Goal: Task Accomplishment & Management: Use online tool/utility

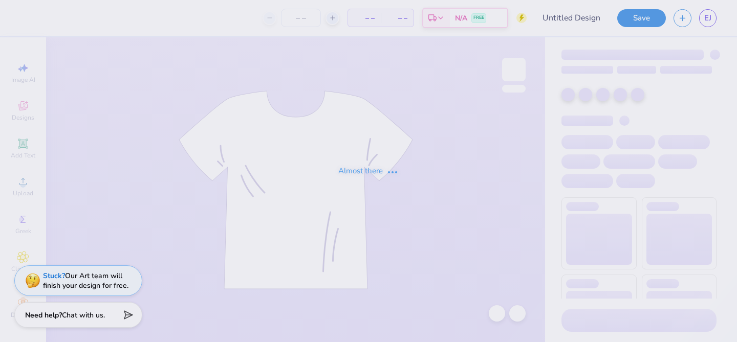
type input "pi phi dads day"
type input "50"
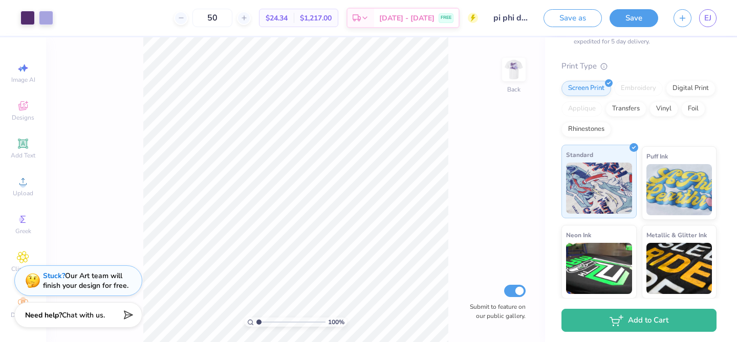
scroll to position [188, 0]
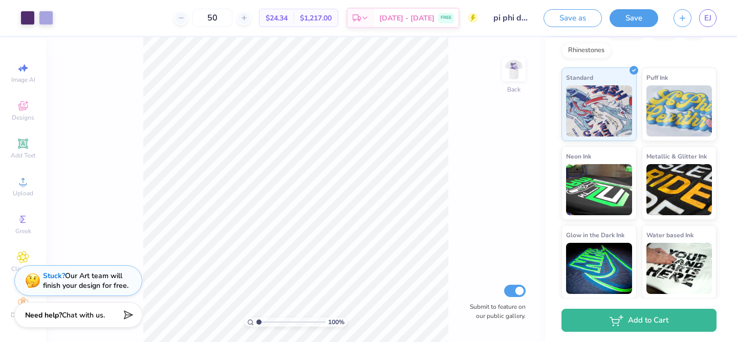
click at [719, 18] on div "Save as Save EJ" at bounding box center [639, 18] width 193 height 36
click at [704, 21] on span "EJ" at bounding box center [707, 18] width 7 height 12
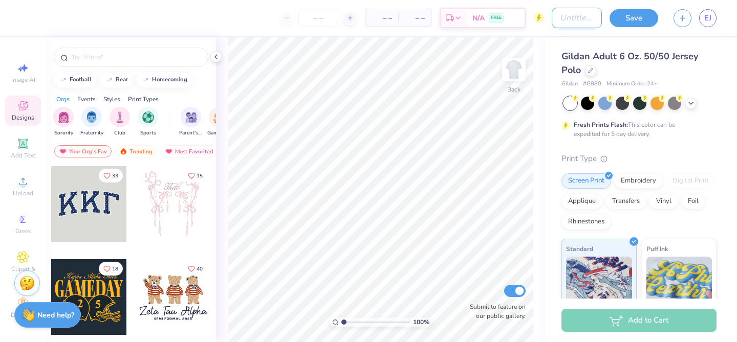
click at [574, 19] on input "Design Title" at bounding box center [577, 18] width 50 height 20
type input "Dad's Weekend Polo"
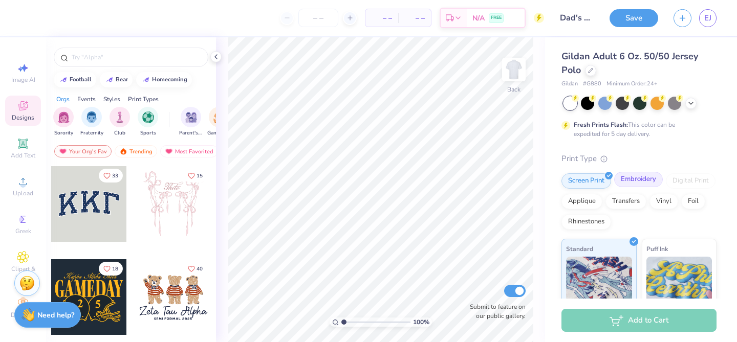
click at [642, 182] on div "Embroidery" at bounding box center [638, 179] width 49 height 15
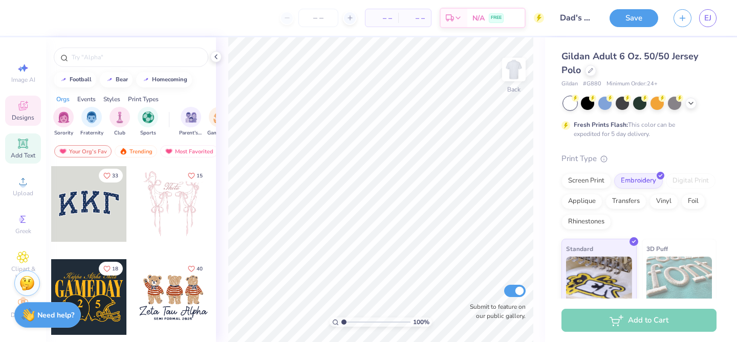
click at [27, 142] on icon at bounding box center [23, 144] width 12 height 12
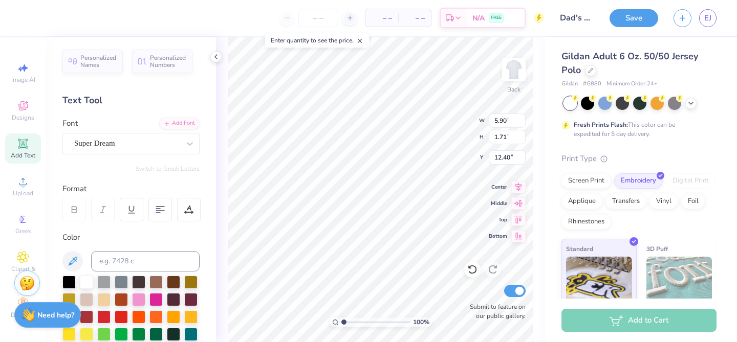
paste textarea
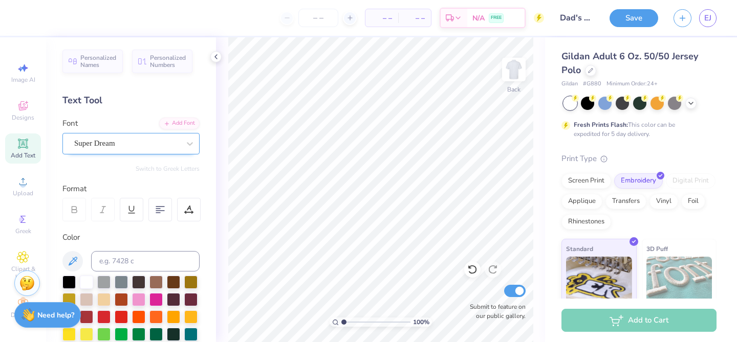
click at [111, 149] on div at bounding box center [126, 144] width 105 height 14
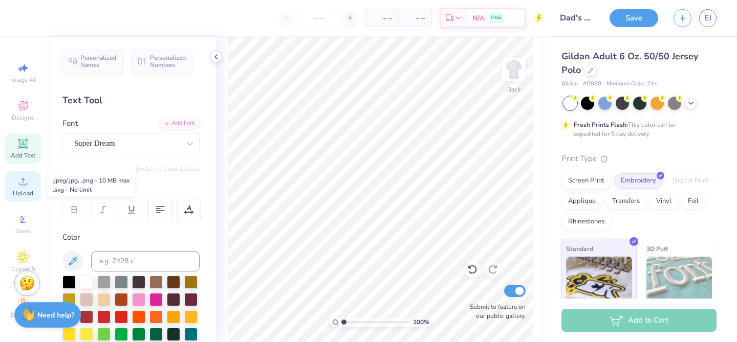
scroll to position [2, 0]
click at [24, 182] on circle at bounding box center [23, 184] width 6 height 6
click at [20, 182] on icon at bounding box center [23, 180] width 12 height 12
click at [19, 178] on icon at bounding box center [23, 180] width 12 height 12
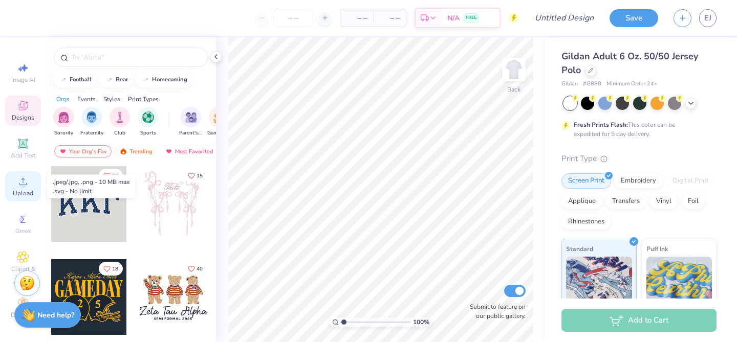
click at [26, 191] on span "Upload" at bounding box center [23, 193] width 20 height 8
click at [25, 174] on div "Upload" at bounding box center [23, 186] width 36 height 30
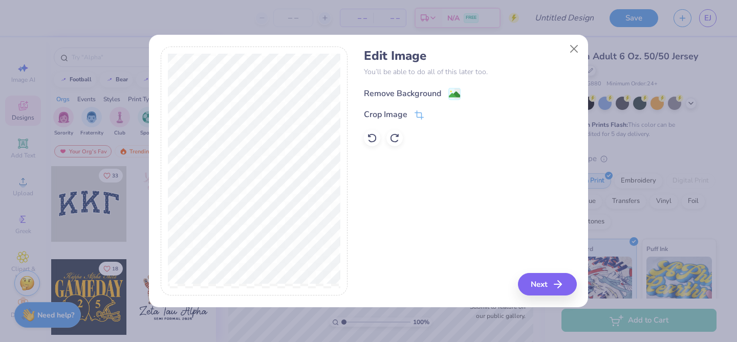
click at [420, 93] on div "Remove Background" at bounding box center [402, 93] width 77 height 12
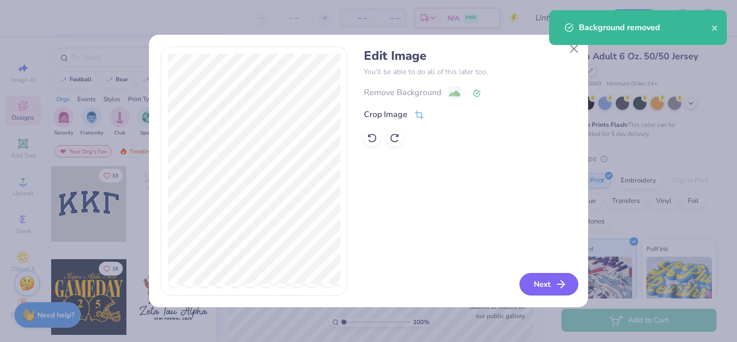
click at [539, 282] on button "Next" at bounding box center [548, 284] width 59 height 23
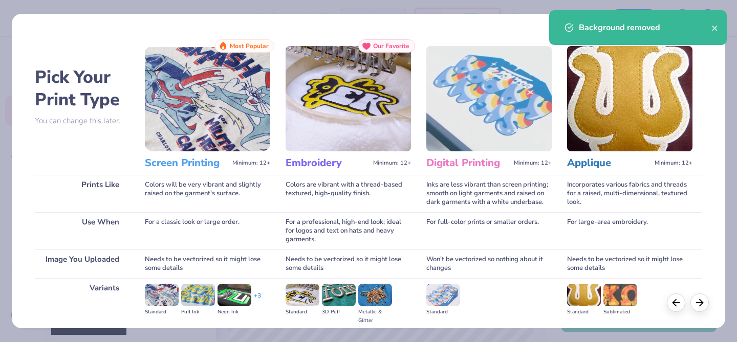
click at [352, 111] on img at bounding box center [347, 98] width 125 height 105
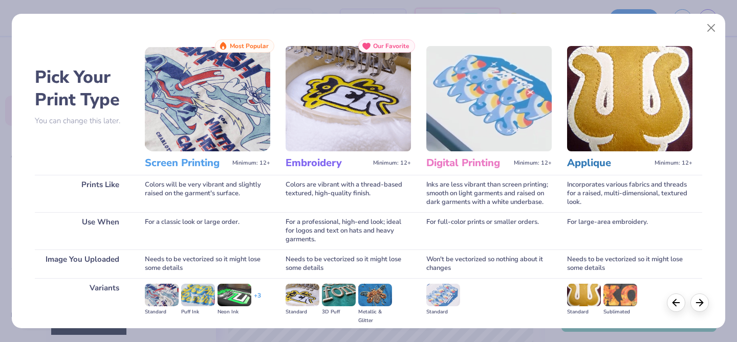
click at [327, 161] on h3 "Embroidery" at bounding box center [326, 163] width 83 height 13
click at [342, 133] on img at bounding box center [347, 98] width 125 height 105
click at [695, 305] on icon at bounding box center [699, 301] width 11 height 11
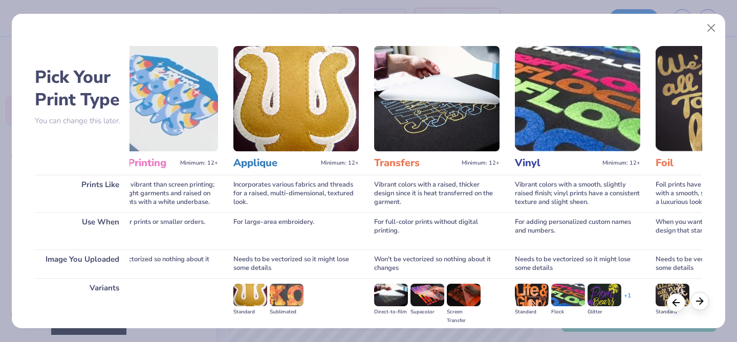
click at [696, 305] on icon at bounding box center [699, 301] width 11 height 11
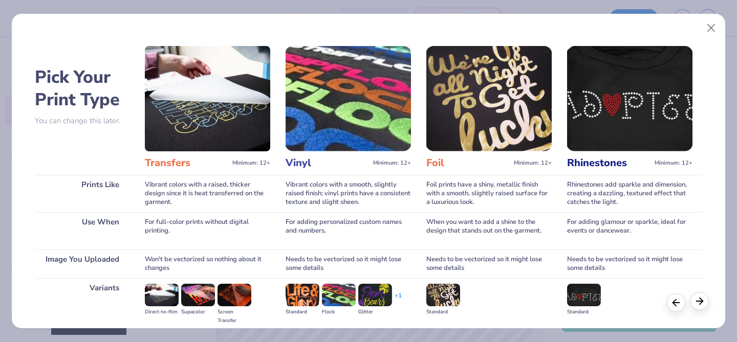
scroll to position [0, 568]
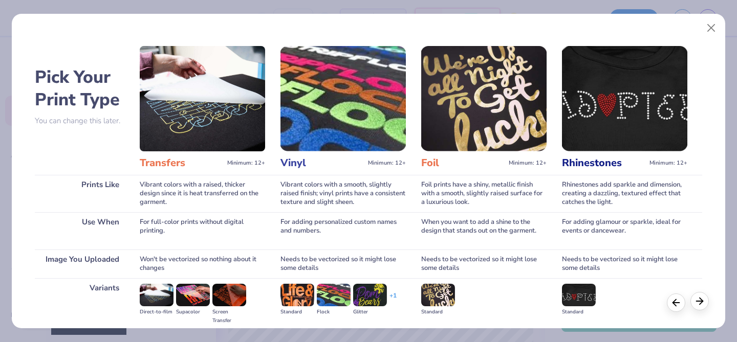
click at [696, 305] on icon at bounding box center [699, 301] width 11 height 11
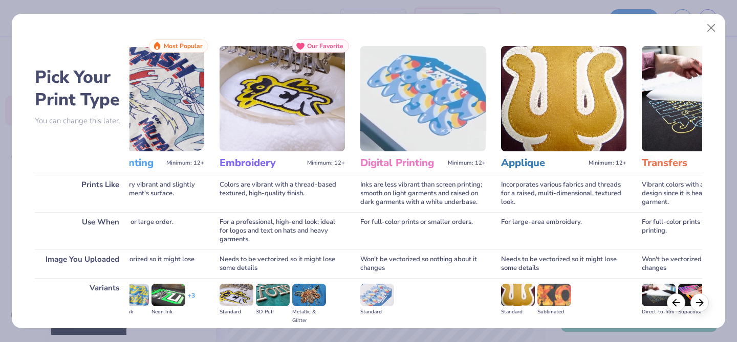
scroll to position [0, 0]
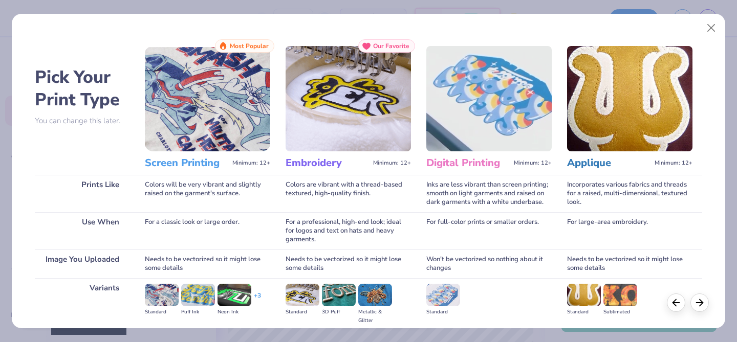
click at [327, 163] on h3 "Embroidery" at bounding box center [326, 163] width 83 height 13
click at [308, 299] on img at bounding box center [302, 295] width 34 height 23
click at [327, 153] on div "Embroidery Minimum: 12+" at bounding box center [347, 163] width 125 height 24
click at [327, 152] on div "Embroidery Minimum: 12+" at bounding box center [347, 163] width 125 height 24
click at [382, 45] on span "Our Favorite" at bounding box center [391, 45] width 36 height 7
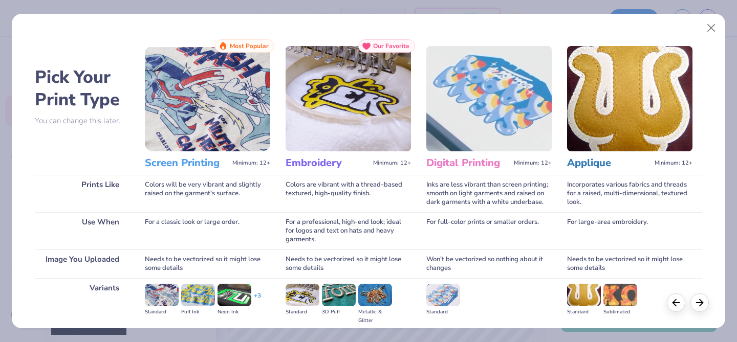
click at [296, 153] on div "Embroidery Minimum: 12+" at bounding box center [347, 163] width 125 height 24
click at [151, 152] on div "Screen Printing Minimum: 12+" at bounding box center [207, 163] width 125 height 24
click at [711, 314] on div "Pick Your Print Type You can change this later. Prints Like Use When Image You …" at bounding box center [369, 169] width 714 height 320
click at [711, 25] on button "Close" at bounding box center [710, 27] width 19 height 19
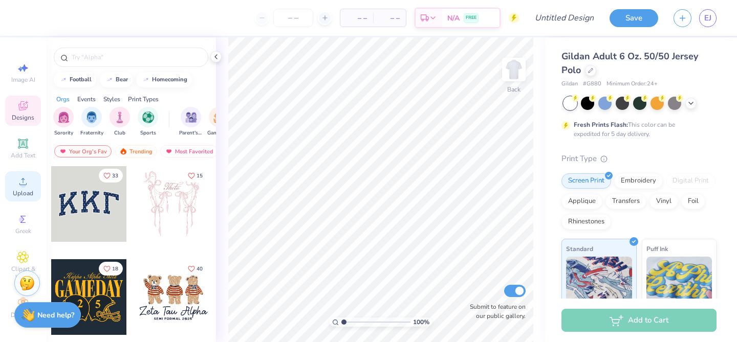
click at [17, 181] on icon at bounding box center [23, 181] width 12 height 12
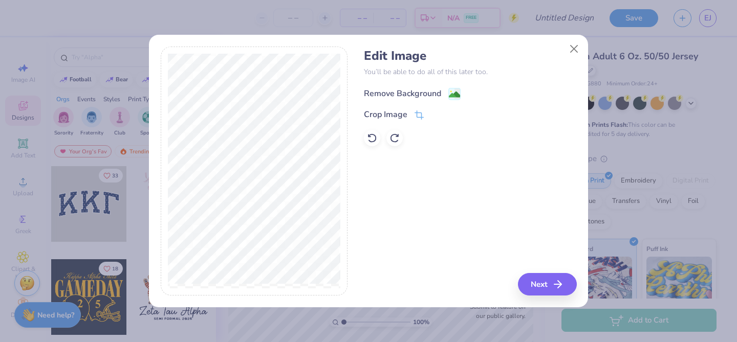
click at [398, 91] on div "Remove Background" at bounding box center [402, 93] width 77 height 12
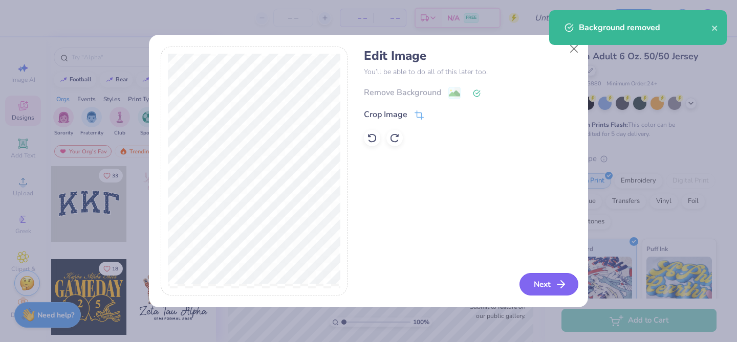
click at [549, 283] on button "Next" at bounding box center [548, 284] width 59 height 23
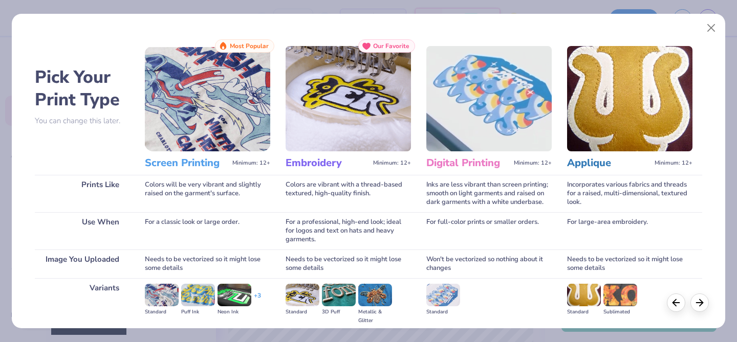
click at [159, 293] on img at bounding box center [162, 295] width 34 height 23
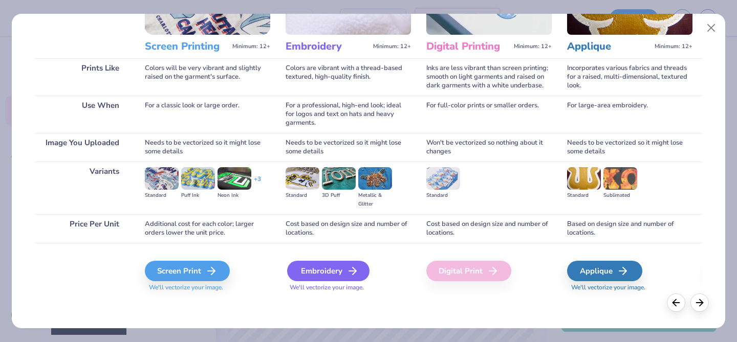
click at [315, 269] on div "Embroidery" at bounding box center [328, 271] width 82 height 20
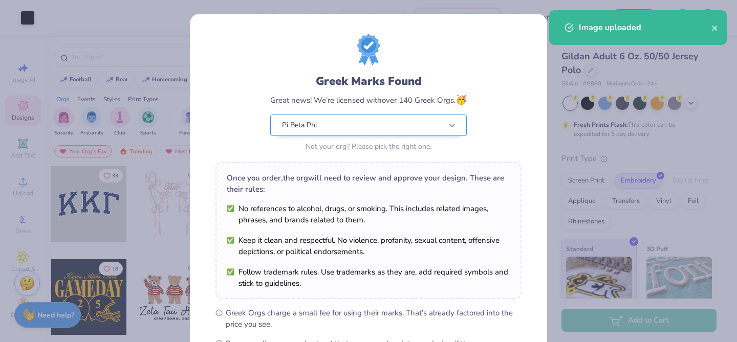
click at [443, 125] on body "Art colors – – Per Item – – Total Est. Delivery N/A FREE Design Title Save EJ I…" at bounding box center [368, 171] width 737 height 342
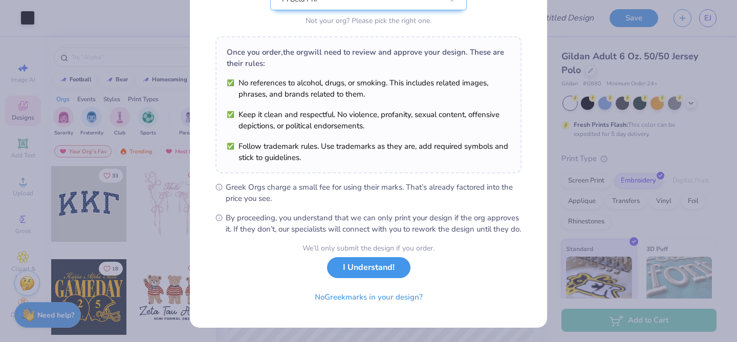
click at [373, 268] on button "I Understand!" at bounding box center [368, 267] width 83 height 21
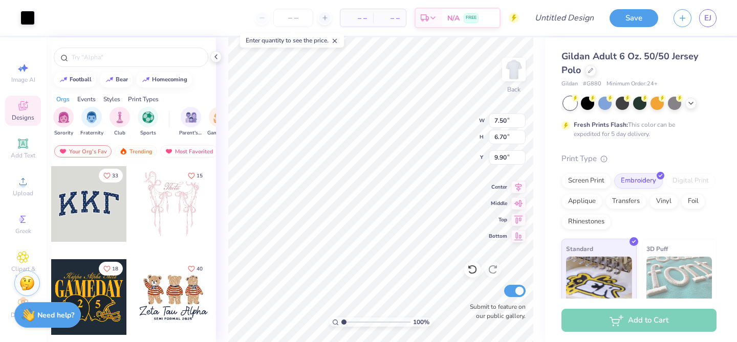
type input "3.34"
type input "2.98"
type input "3.71"
type input "1.79"
type input "1.60"
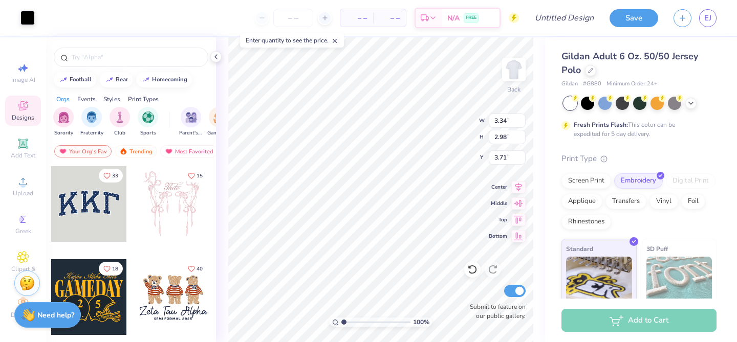
type input "3.72"
type input "3.55"
type input "2.41"
type input "2.15"
type input "3.00"
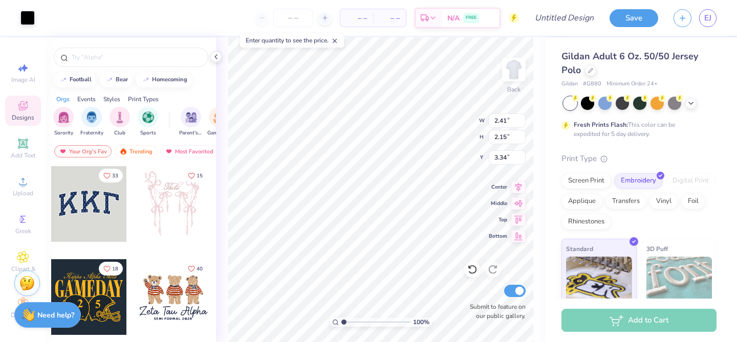
type input "3.34"
click at [300, 21] on input "number" at bounding box center [293, 18] width 40 height 18
type input "12"
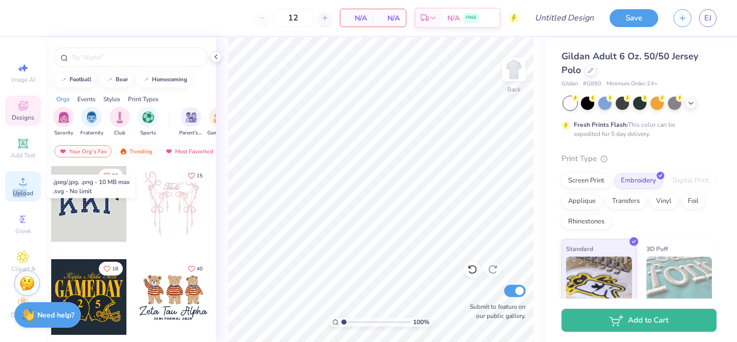
click at [26, 189] on span "Upload" at bounding box center [23, 193] width 20 height 8
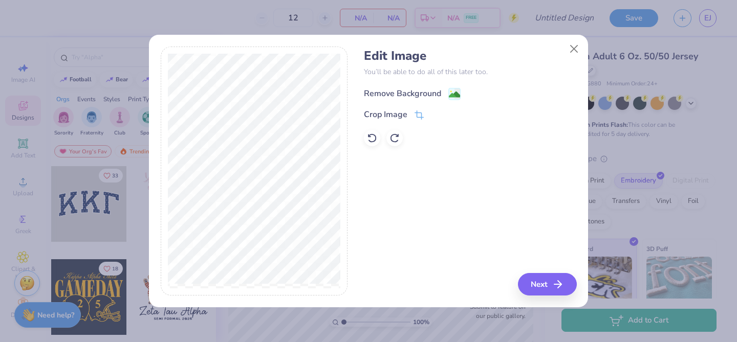
click at [411, 90] on div "Remove Background" at bounding box center [402, 93] width 77 height 12
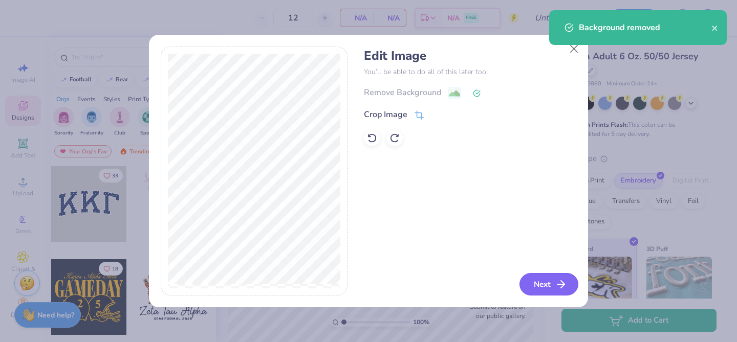
click at [541, 290] on button "Next" at bounding box center [548, 284] width 59 height 23
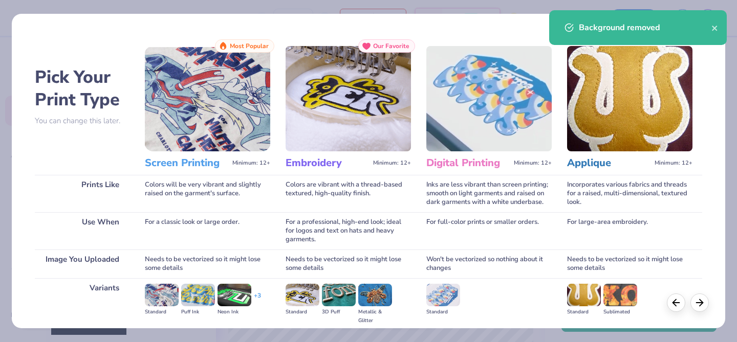
scroll to position [117, 0]
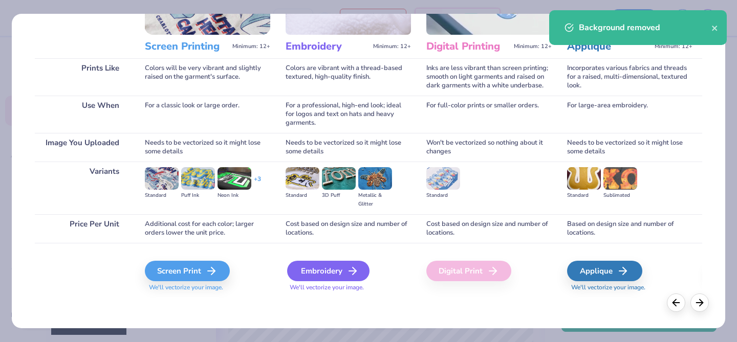
click at [341, 269] on div "Embroidery" at bounding box center [328, 271] width 82 height 20
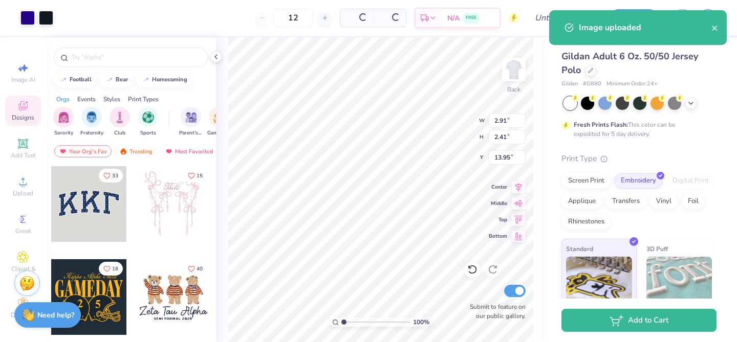
type input "2.91"
type input "2.41"
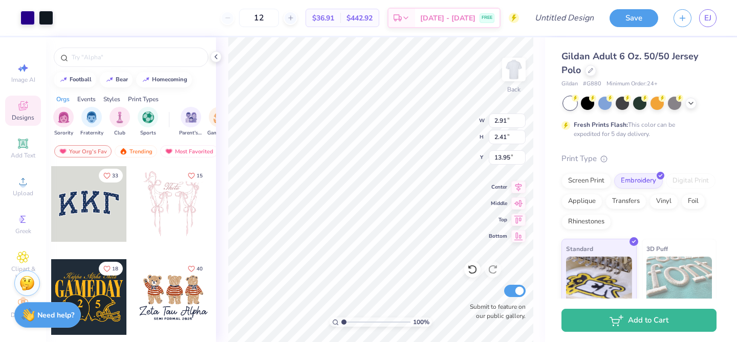
type input "3.00"
type input "1.93"
type input "1.60"
type input "3.46"
type input "2.69"
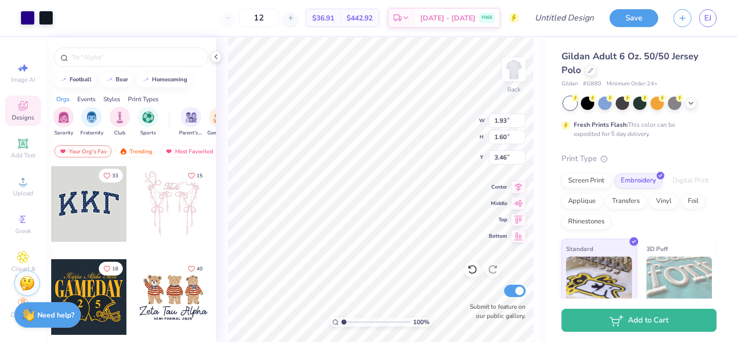
type input "2.23"
type input "2.84"
type input "3.46"
type input "3.00"
click at [638, 17] on button "Save" at bounding box center [633, 17] width 49 height 18
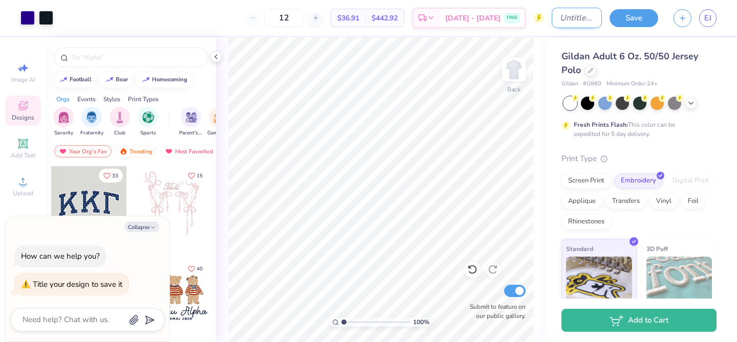
type textarea "x"
click at [563, 22] on input "Design Title" at bounding box center [577, 18] width 50 height 20
type input "Dad's Weekend Polo"
click at [512, 69] on img at bounding box center [513, 69] width 41 height 41
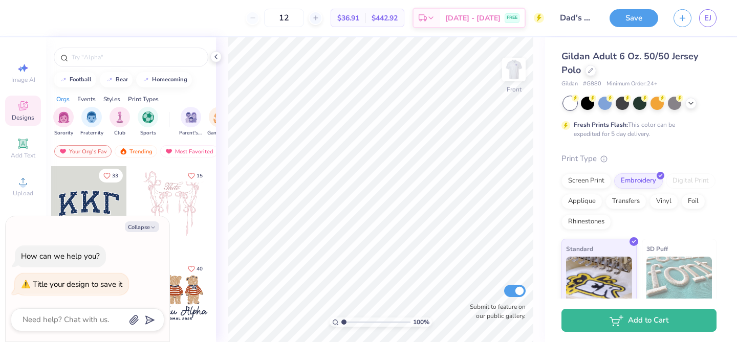
click at [511, 69] on img at bounding box center [513, 69] width 20 height 20
click at [644, 23] on button "Save" at bounding box center [633, 17] width 49 height 18
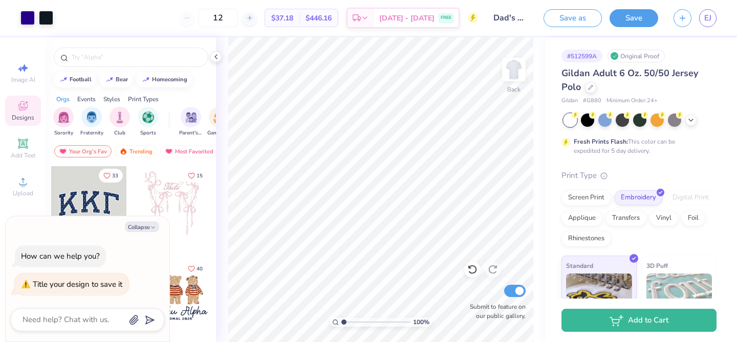
type textarea "x"
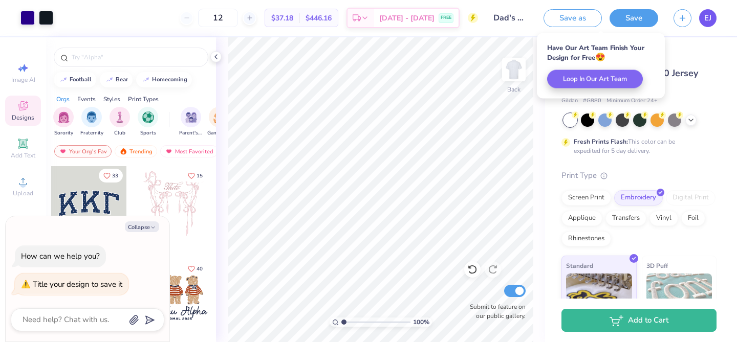
click at [711, 16] on span "EJ" at bounding box center [707, 18] width 7 height 12
